Goal: Task Accomplishment & Management: Manage account settings

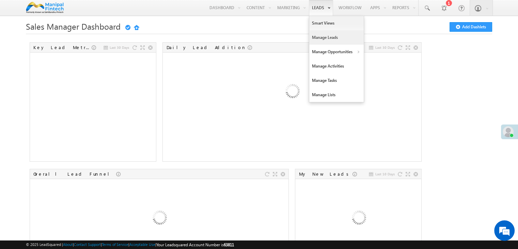
click at [324, 40] on link "Manage Leads" at bounding box center [336, 37] width 54 height 14
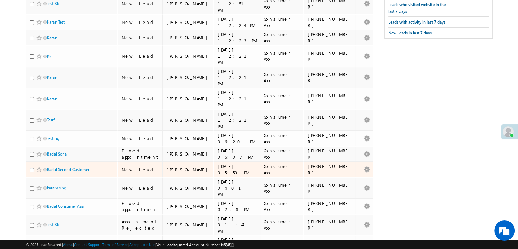
scroll to position [148, 0]
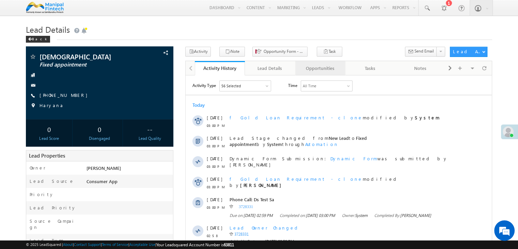
click at [321, 65] on div "Opportunities" at bounding box center [320, 68] width 38 height 8
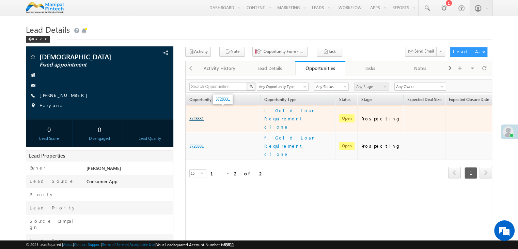
click at [200, 116] on link "3728331" at bounding box center [196, 118] width 14 height 5
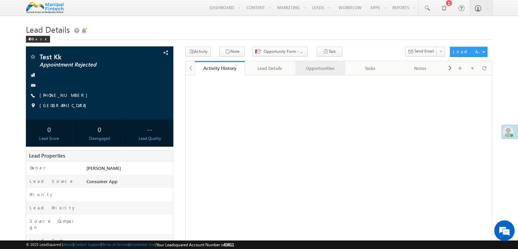
click at [317, 68] on div "Opportunities" at bounding box center [320, 68] width 38 height 8
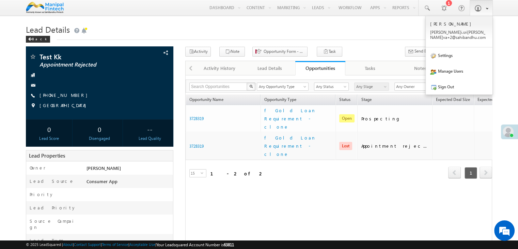
click at [477, 9] on span at bounding box center [477, 8] width 7 height 7
click at [451, 85] on link "Sign Out" at bounding box center [459, 87] width 67 height 16
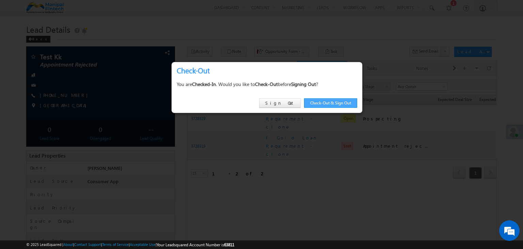
click at [340, 103] on link "Check-Out & Sign Out" at bounding box center [330, 103] width 53 height 10
